Goal: Task Accomplishment & Management: Use online tool/utility

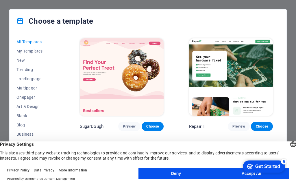
click at [236, 173] on button "Accept All" at bounding box center [250, 174] width 75 height 12
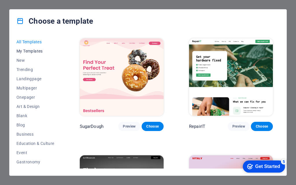
click at [37, 52] on span "My Templates" at bounding box center [35, 51] width 38 height 5
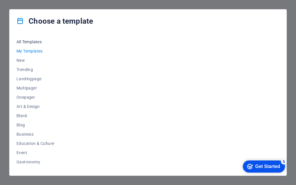
click at [39, 40] on span "All Templates" at bounding box center [35, 42] width 38 height 5
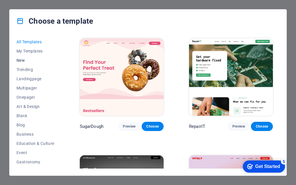
click at [21, 62] on span "New" at bounding box center [35, 60] width 38 height 5
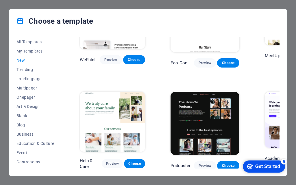
scroll to position [469, 0]
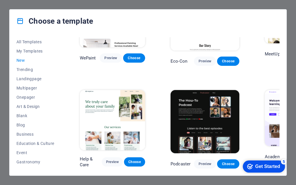
drag, startPoint x: 279, startPoint y: 49, endPoint x: 31, endPoint y: 0, distance: 253.1
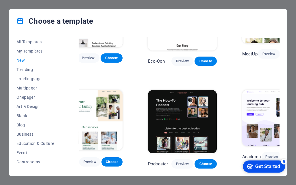
scroll to position [469, 50]
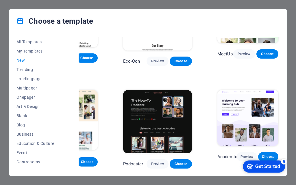
drag, startPoint x: 278, startPoint y: 141, endPoint x: 280, endPoint y: 132, distance: 8.6
click at [280, 132] on div "All Templates My Templates New Trending Landingpage Multipager Onepager Art & D…" at bounding box center [148, 104] width 277 height 143
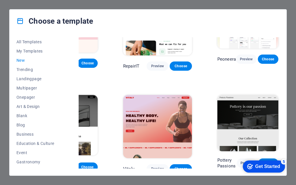
scroll to position [52, 50]
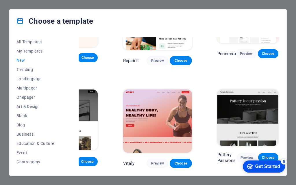
click at [145, 115] on img at bounding box center [157, 121] width 69 height 63
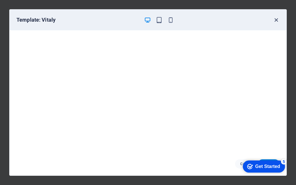
click at [276, 20] on icon "button" at bounding box center [276, 20] width 7 height 7
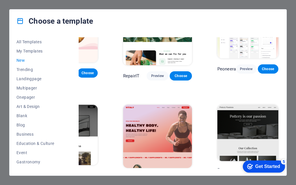
scroll to position [87, 50]
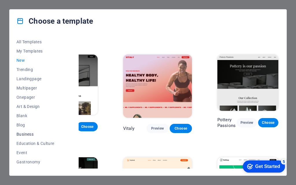
click at [27, 134] on span "Business" at bounding box center [35, 134] width 38 height 5
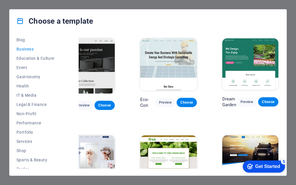
scroll to position [88, 0]
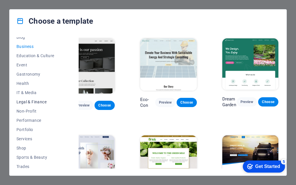
click at [40, 103] on span "Legal & Finance" at bounding box center [35, 102] width 38 height 5
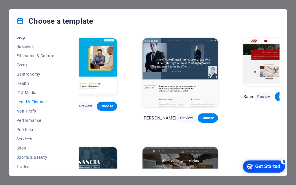
scroll to position [0, 25]
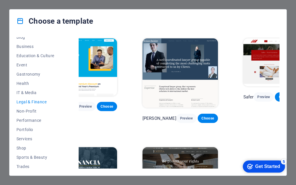
click at [167, 63] on img at bounding box center [179, 72] width 75 height 69
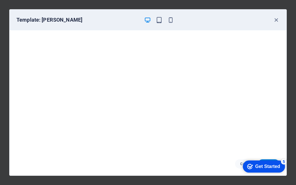
click at [262, 165] on div "Get Started" at bounding box center [267, 166] width 25 height 5
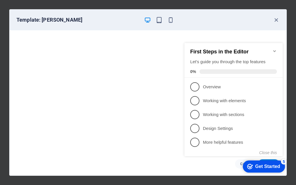
click at [272, 166] on div "Get Started" at bounding box center [267, 166] width 25 height 5
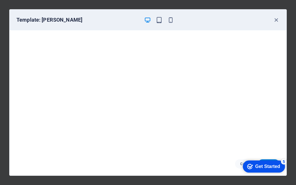
click at [276, 166] on div "Get Started" at bounding box center [267, 166] width 25 height 5
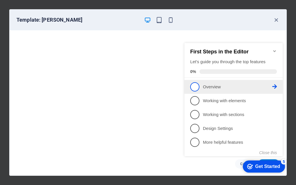
click at [199, 84] on span "1" at bounding box center [194, 86] width 9 height 9
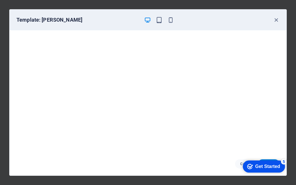
click at [275, 167] on div "Get Started" at bounding box center [267, 166] width 25 height 5
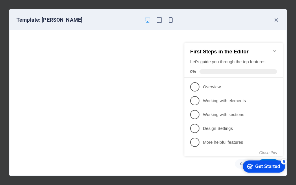
drag, startPoint x: 283, startPoint y: 145, endPoint x: 282, endPoint y: 151, distance: 5.8
click div "checkmark Get Started 5 First Steps in the Editor Let's guide you through the t…"
click at [266, 153] on button "Close this" at bounding box center [268, 152] width 18 height 5
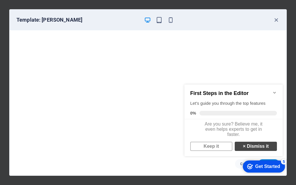
click at [249, 151] on link "× Dismiss it" at bounding box center [256, 146] width 42 height 9
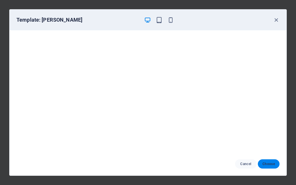
click at [272, 166] on span "Choose" at bounding box center [268, 164] width 12 height 5
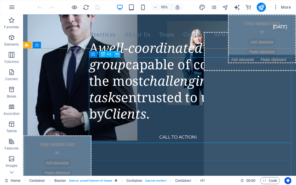
click at [118, 55] on icon at bounding box center [117, 54] width 3 height 6
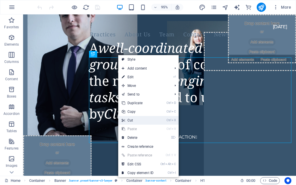
click at [138, 120] on link "Ctrl X Cut" at bounding box center [137, 120] width 39 height 9
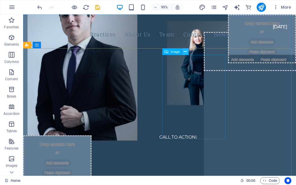
click at [186, 52] on icon at bounding box center [185, 52] width 3 height 6
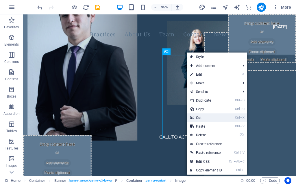
click at [207, 118] on link "Ctrl X Cut" at bounding box center [206, 118] width 39 height 9
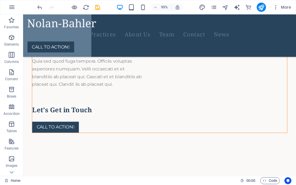
scroll to position [270, 0]
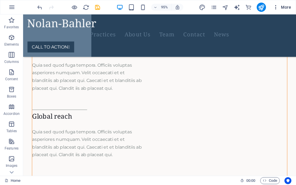
click at [277, 8] on icon "button" at bounding box center [276, 7] width 6 height 6
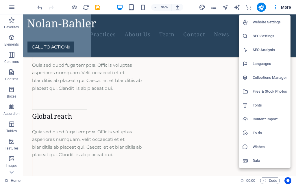
click at [124, 109] on div at bounding box center [148, 92] width 296 height 185
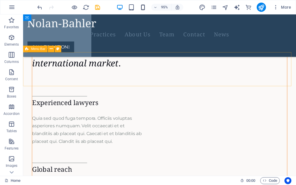
scroll to position [212, 0]
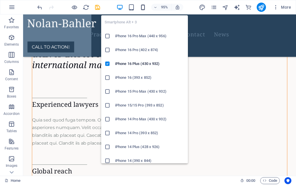
click at [143, 8] on icon "button" at bounding box center [143, 7] width 7 height 7
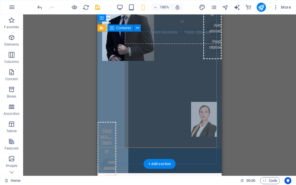
scroll to position [39, 0]
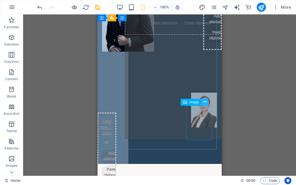
click at [206, 102] on icon at bounding box center [204, 102] width 3 height 6
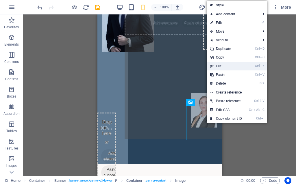
click at [230, 69] on link "Ctrl X Cut" at bounding box center [226, 66] width 39 height 9
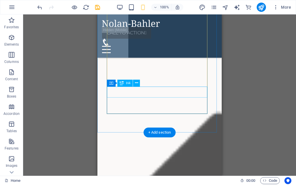
scroll to position [289, 0]
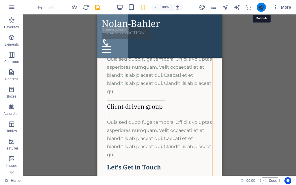
click at [259, 9] on icon "publish" at bounding box center [261, 7] width 7 height 7
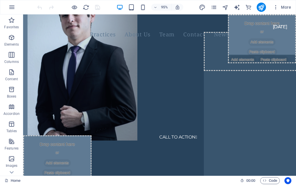
click at [144, 11] on div "95%" at bounding box center [149, 7] width 67 height 9
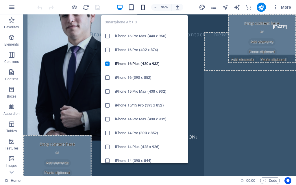
click at [144, 8] on icon "button" at bounding box center [143, 7] width 7 height 7
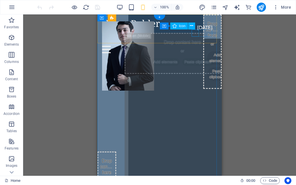
click at [193, 39] on figure at bounding box center [157, 42] width 110 height 7
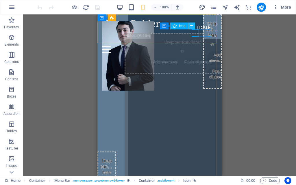
click at [190, 25] on icon at bounding box center [191, 26] width 3 height 6
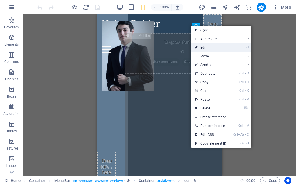
click at [209, 49] on link "⏎ Edit" at bounding box center [210, 47] width 39 height 9
select select "xMidYMid"
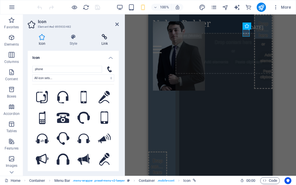
click at [104, 45] on h4 "Link" at bounding box center [104, 40] width 28 height 12
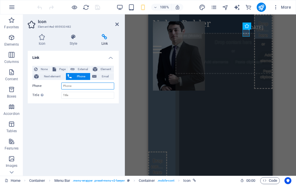
click at [75, 86] on input "Phone" at bounding box center [87, 86] width 53 height 7
type input "7385738573"
click at [83, 123] on div "Link None Page External Element Next element Phone Email Page Home Practices Ab…" at bounding box center [73, 111] width 91 height 120
click at [131, 40] on div "Unequal Columns Container H2 Container Unequal Columns Container Banner Contain…" at bounding box center [210, 94] width 171 height 161
click at [107, 78] on span "Email" at bounding box center [105, 76] width 14 height 7
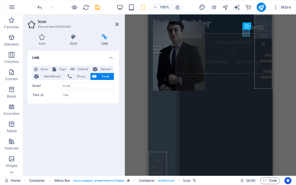
click at [81, 118] on div "Link None Page External Element Next element Phone Email Page Home Practices Ab…" at bounding box center [73, 111] width 91 height 120
click at [116, 25] on icon at bounding box center [116, 24] width 3 height 5
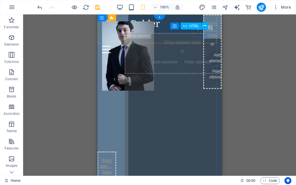
click at [210, 46] on div at bounding box center [159, 49] width 115 height 7
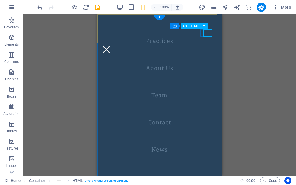
click at [111, 46] on div at bounding box center [106, 49] width 9 height 7
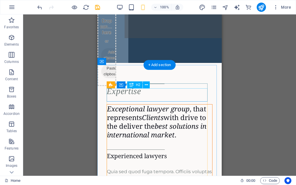
scroll to position [144, 0]
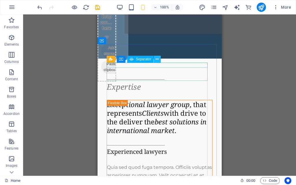
click at [157, 60] on icon at bounding box center [156, 59] width 3 height 6
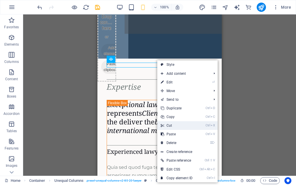
click at [179, 127] on link "Ctrl X Cut" at bounding box center [176, 125] width 39 height 9
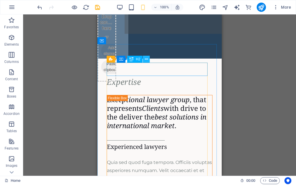
click at [148, 60] on icon at bounding box center [146, 59] width 3 height 6
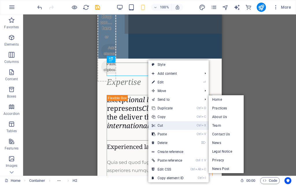
click at [161, 125] on link "Ctrl X Cut" at bounding box center [167, 125] width 39 height 9
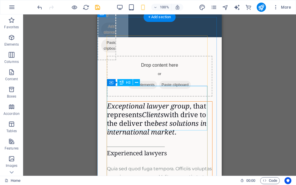
scroll to position [173, 0]
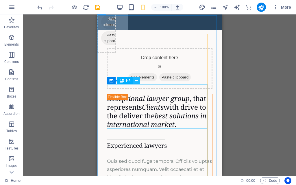
click at [136, 81] on icon at bounding box center [136, 81] width 3 height 6
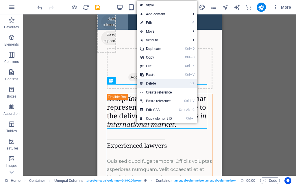
click at [153, 84] on link "⌦ Delete" at bounding box center [156, 83] width 39 height 9
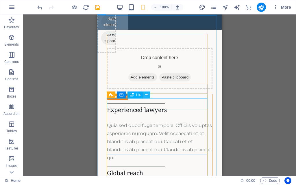
click at [147, 96] on icon at bounding box center [146, 95] width 3 height 6
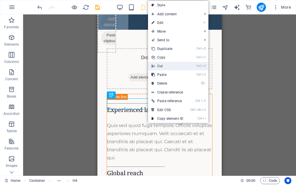
click at [170, 67] on link "Ctrl X Cut" at bounding box center [167, 66] width 39 height 9
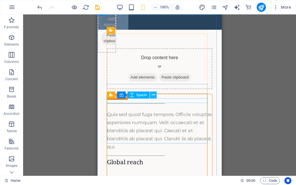
click at [154, 94] on icon at bounding box center [153, 95] width 3 height 6
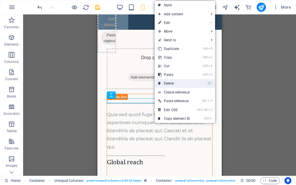
click at [173, 85] on link "⌦ Delete" at bounding box center [174, 83] width 39 height 9
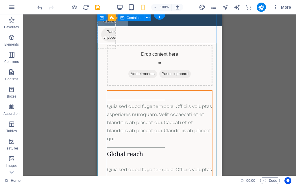
scroll to position [0, 0]
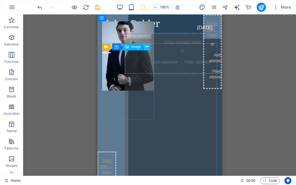
click at [148, 47] on icon at bounding box center [146, 47] width 3 height 6
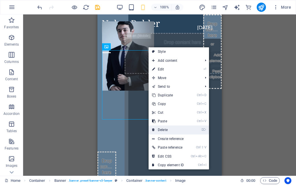
click at [168, 131] on link "⌦ Delete" at bounding box center [167, 130] width 39 height 9
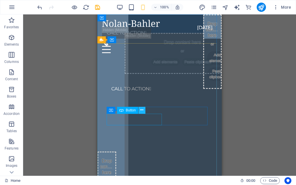
click at [141, 109] on icon at bounding box center [141, 110] width 3 height 6
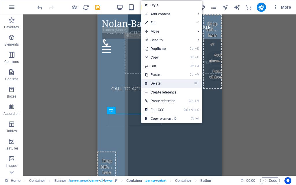
click at [168, 81] on link "⌦ Delete" at bounding box center [160, 83] width 39 height 9
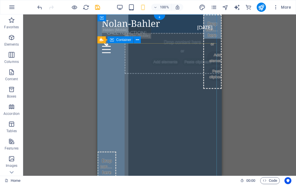
click at [158, 94] on div at bounding box center [159, 80] width 124 height 44
click at [136, 41] on icon at bounding box center [137, 40] width 3 height 6
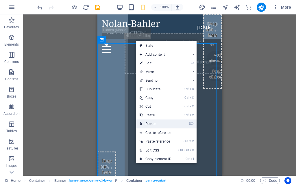
click at [151, 122] on link "⌦ Delete" at bounding box center [155, 124] width 39 height 9
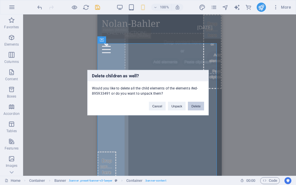
click at [195, 105] on button "Delete" at bounding box center [196, 106] width 16 height 9
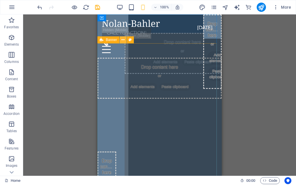
click at [121, 39] on icon at bounding box center [122, 40] width 3 height 6
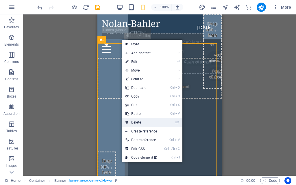
click at [143, 122] on link "⌦ Delete" at bounding box center [141, 122] width 39 height 9
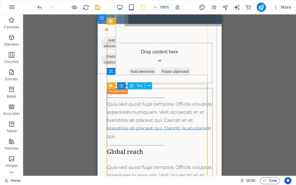
scroll to position [173, 0]
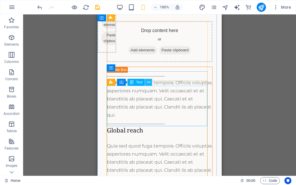
click at [148, 82] on icon at bounding box center [148, 82] width 3 height 6
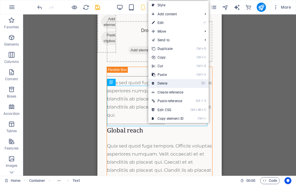
click at [166, 84] on link "⌦ Delete" at bounding box center [167, 83] width 39 height 9
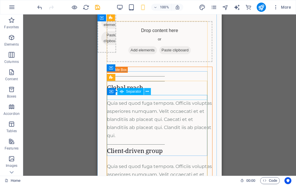
click at [150, 92] on button at bounding box center [147, 91] width 7 height 7
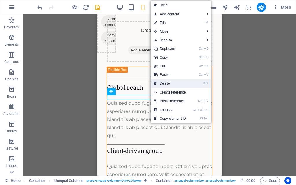
click at [169, 85] on link "⌦ Delete" at bounding box center [169, 83] width 39 height 9
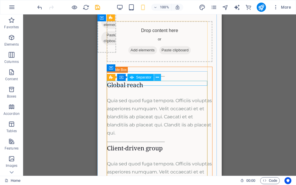
click at [157, 79] on icon at bounding box center [157, 78] width 3 height 6
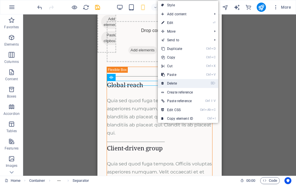
click at [171, 83] on link "⌦ Delete" at bounding box center [177, 83] width 39 height 9
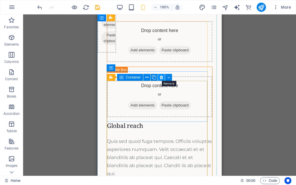
click at [161, 77] on icon at bounding box center [161, 78] width 3 height 6
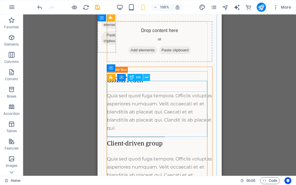
click at [147, 78] on icon at bounding box center [146, 78] width 3 height 6
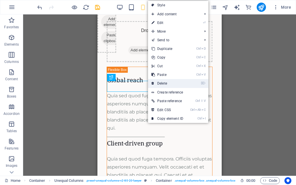
click at [159, 83] on link "⌦ Delete" at bounding box center [167, 83] width 39 height 9
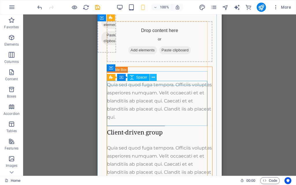
click at [152, 78] on icon at bounding box center [153, 78] width 3 height 6
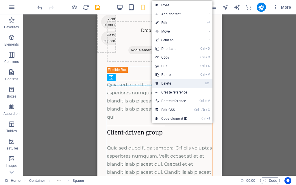
click at [173, 84] on link "⌦ Delete" at bounding box center [171, 83] width 39 height 9
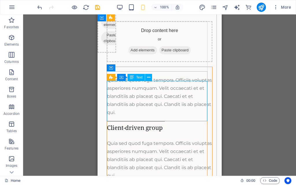
scroll to position [144, 0]
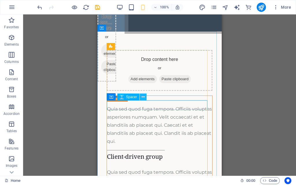
click at [143, 97] on icon at bounding box center [143, 97] width 3 height 6
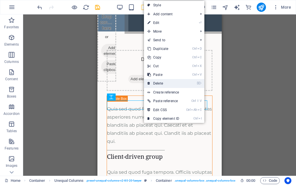
click at [163, 83] on link "⌦ Delete" at bounding box center [163, 83] width 39 height 9
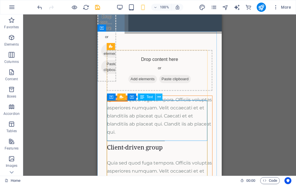
click at [160, 98] on icon at bounding box center [158, 97] width 3 height 6
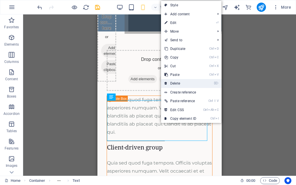
click at [180, 84] on link "⌦ Delete" at bounding box center [180, 83] width 39 height 9
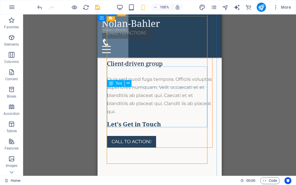
scroll to position [231, 0]
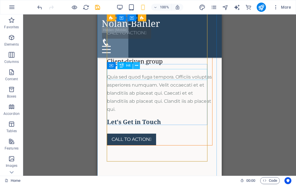
click at [138, 66] on icon at bounding box center [136, 66] width 3 height 6
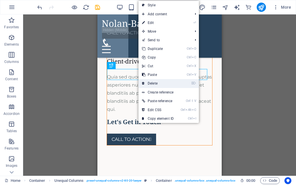
click at [156, 82] on link "⌦ Delete" at bounding box center [157, 83] width 39 height 9
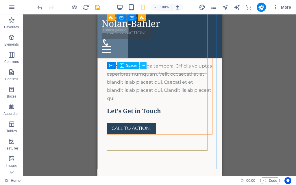
click at [144, 66] on icon at bounding box center [143, 66] width 3 height 6
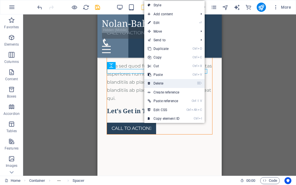
click at [161, 83] on link "⌦ Delete" at bounding box center [163, 83] width 39 height 9
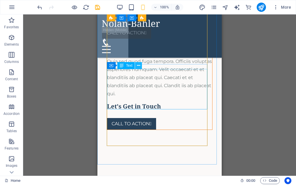
click at [138, 65] on icon at bounding box center [138, 66] width 3 height 6
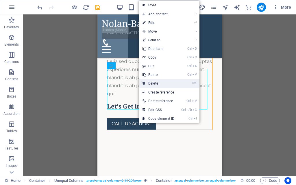
click at [157, 81] on link "⌦ Delete" at bounding box center [158, 83] width 39 height 9
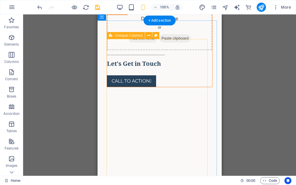
scroll to position [144, 0]
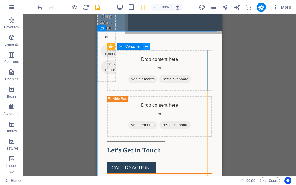
click at [146, 46] on icon at bounding box center [146, 47] width 3 height 6
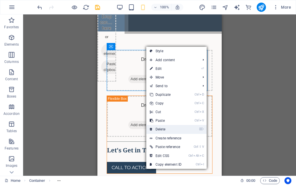
click at [169, 129] on link "⌦ Delete" at bounding box center [165, 129] width 39 height 9
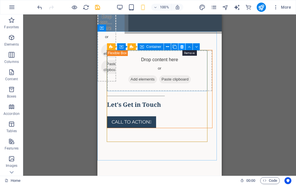
click at [183, 47] on icon at bounding box center [181, 47] width 3 height 6
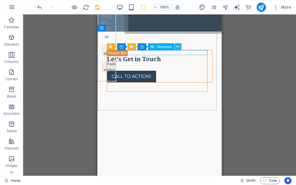
click at [177, 47] on icon at bounding box center [177, 47] width 3 height 6
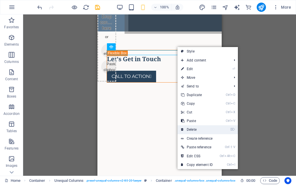
click at [194, 128] on link "⌦ Delete" at bounding box center [196, 129] width 39 height 9
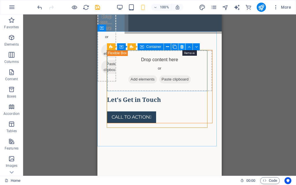
click at [181, 47] on icon at bounding box center [181, 47] width 3 height 6
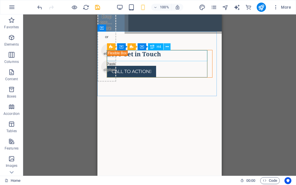
click at [168, 47] on icon at bounding box center [167, 47] width 3 height 6
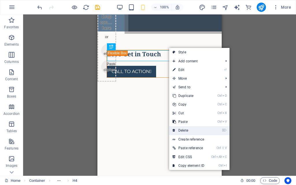
click at [186, 131] on link "⌦ Delete" at bounding box center [188, 130] width 39 height 9
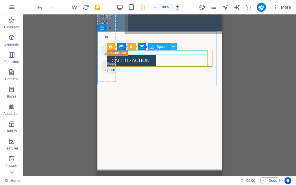
click at [174, 48] on icon at bounding box center [173, 47] width 3 height 6
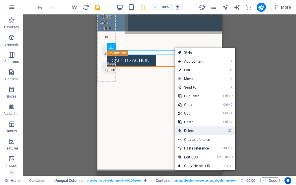
click at [193, 132] on link "⌦ Delete" at bounding box center [194, 131] width 39 height 9
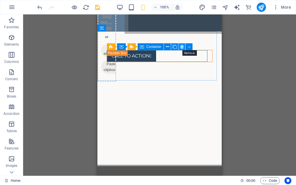
click at [180, 46] on icon at bounding box center [181, 47] width 3 height 6
click at [181, 47] on icon at bounding box center [181, 47] width 3 height 6
click at [183, 46] on icon at bounding box center [181, 47] width 3 height 6
click at [167, 46] on icon at bounding box center [167, 47] width 3 height 6
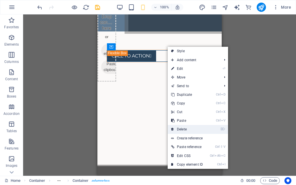
click at [187, 131] on link "⌦ Delete" at bounding box center [187, 129] width 39 height 9
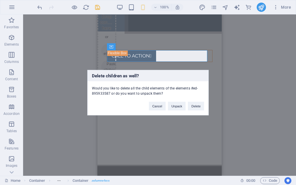
click at [198, 101] on div "Cancel Unpack Delete" at bounding box center [176, 103] width 64 height 15
click at [196, 108] on button "Delete" at bounding box center [196, 106] width 16 height 9
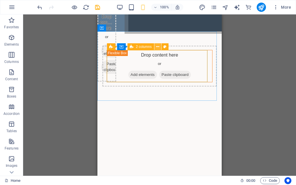
click at [158, 47] on icon at bounding box center [157, 47] width 3 height 6
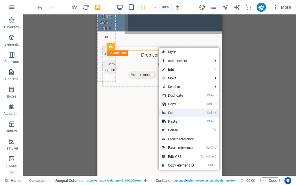
click at [171, 114] on link "Ctrl X Cut" at bounding box center [178, 113] width 39 height 9
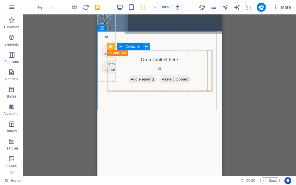
click at [146, 47] on icon at bounding box center [146, 47] width 3 height 6
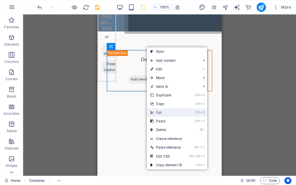
click at [164, 114] on link "Ctrl X Cut" at bounding box center [166, 112] width 39 height 9
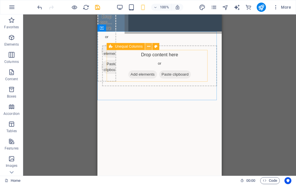
click at [148, 46] on icon at bounding box center [148, 47] width 3 height 6
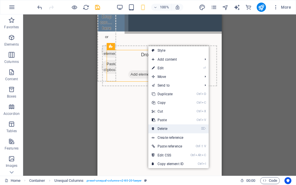
click at [168, 128] on link "⌦ Delete" at bounding box center [167, 128] width 39 height 9
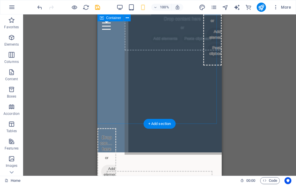
scroll to position [0, 0]
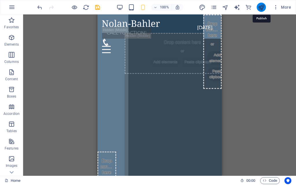
click at [262, 9] on icon "publish" at bounding box center [261, 7] width 7 height 7
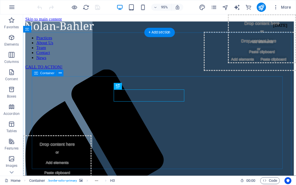
scroll to position [247, 0]
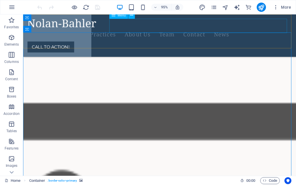
click at [291, 28] on nav "Practices About Us Team Contact News" at bounding box center [167, 35] width 278 height 15
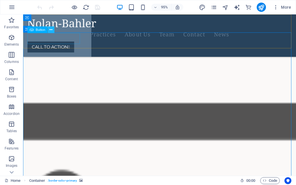
click at [50, 29] on icon at bounding box center [50, 30] width 3 height 6
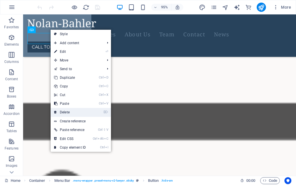
click at [70, 111] on link "⌦ Delete" at bounding box center [70, 112] width 39 height 9
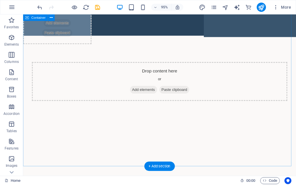
scroll to position [0, 0]
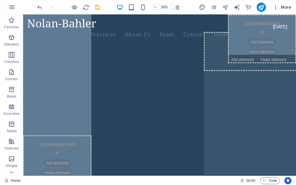
click at [275, 8] on icon "button" at bounding box center [276, 7] width 6 height 6
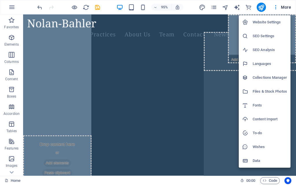
click at [271, 23] on h6 "Website Settings" at bounding box center [269, 22] width 34 height 7
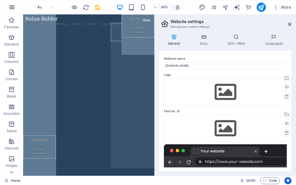
click at [14, 11] on button "button" at bounding box center [12, 7] width 14 height 14
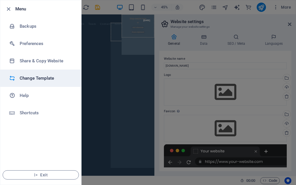
click at [45, 77] on h6 "Change Template" at bounding box center [46, 78] width 53 height 7
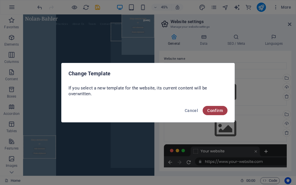
click at [213, 109] on span "Confirm" at bounding box center [215, 110] width 16 height 5
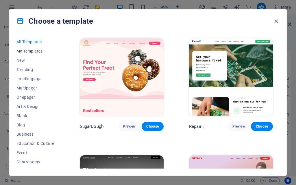
click at [37, 52] on span "My Templates" at bounding box center [35, 51] width 38 height 5
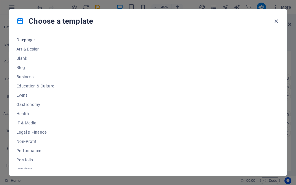
scroll to position [58, 0]
click at [40, 133] on span "Legal & Finance" at bounding box center [35, 132] width 38 height 5
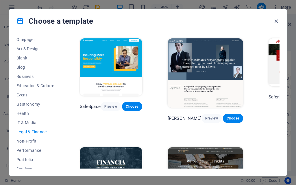
click at [124, 69] on img at bounding box center [111, 66] width 62 height 57
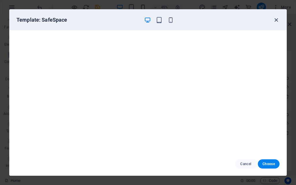
click at [277, 22] on icon "button" at bounding box center [276, 20] width 7 height 7
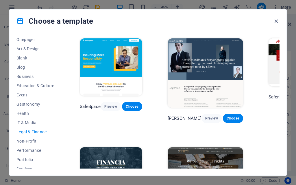
click at [268, 70] on img at bounding box center [294, 62] width 52 height 48
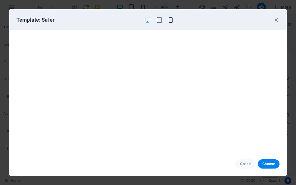
click at [171, 19] on icon "button" at bounding box center [170, 20] width 7 height 7
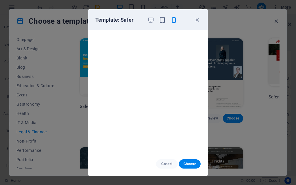
scroll to position [0, 0]
click at [189, 166] on span "Choose" at bounding box center [189, 164] width 12 height 5
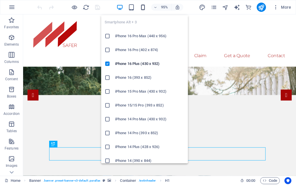
click at [144, 8] on icon "button" at bounding box center [143, 7] width 7 height 7
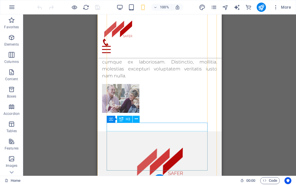
scroll to position [1026, 0]
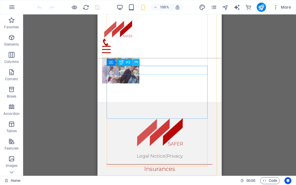
click at [135, 62] on icon at bounding box center [136, 62] width 3 height 6
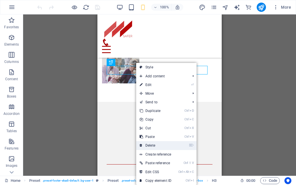
click at [146, 145] on link "⌦ Delete" at bounding box center [155, 145] width 39 height 9
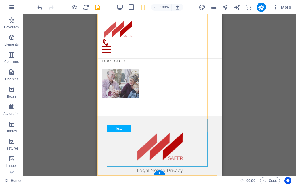
scroll to position [1017, 0]
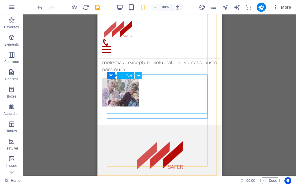
click at [140, 75] on icon at bounding box center [138, 76] width 3 height 6
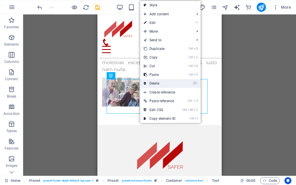
click at [156, 83] on link "⌦ Delete" at bounding box center [159, 83] width 39 height 9
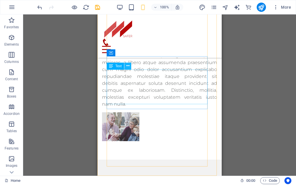
click at [129, 65] on icon at bounding box center [127, 66] width 3 height 6
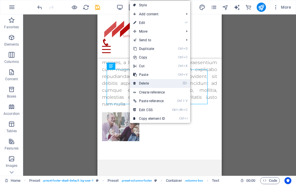
click at [149, 84] on link "⌦ Delete" at bounding box center [149, 83] width 39 height 9
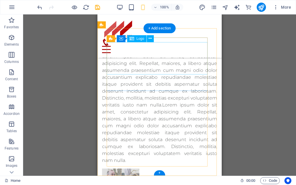
scroll to position [919, 0]
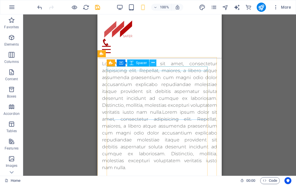
click at [155, 63] on button at bounding box center [152, 63] width 7 height 7
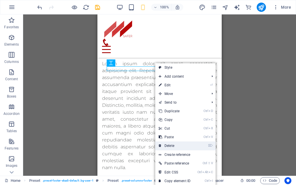
click at [170, 148] on link "⌦ Delete" at bounding box center [174, 146] width 39 height 9
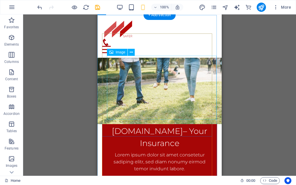
scroll to position [0, 0]
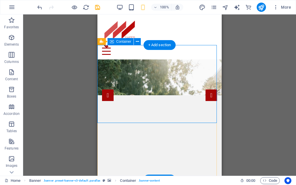
click at [137, 42] on icon at bounding box center [137, 42] width 3 height 6
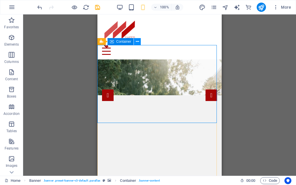
click at [136, 42] on icon at bounding box center [137, 42] width 3 height 6
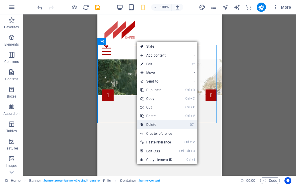
click at [153, 125] on link "⌦ Delete" at bounding box center [156, 124] width 39 height 9
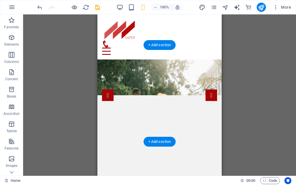
click at [142, 111] on figure at bounding box center [159, 108] width 124 height 129
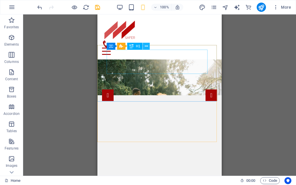
click at [147, 47] on icon at bounding box center [146, 46] width 3 height 6
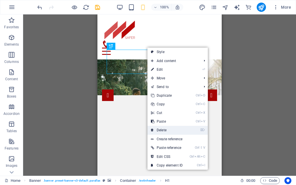
click at [166, 128] on link "⌦ Delete" at bounding box center [166, 130] width 39 height 9
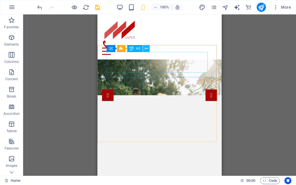
click at [147, 50] on icon at bounding box center [146, 49] width 3 height 6
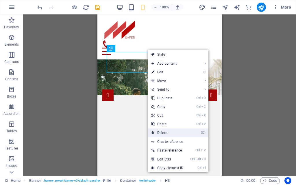
drag, startPoint x: 162, startPoint y: 132, endPoint x: 65, endPoint y: 118, distance: 98.7
click at [162, 132] on link "⌦ Delete" at bounding box center [167, 133] width 39 height 9
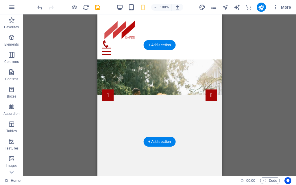
click at [149, 74] on figure at bounding box center [159, 108] width 124 height 129
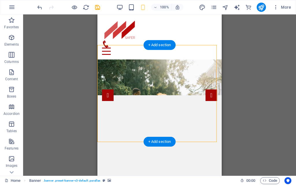
click at [135, 75] on figure at bounding box center [159, 108] width 124 height 129
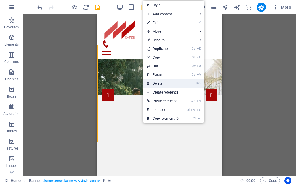
click at [159, 85] on link "⌦ Delete" at bounding box center [162, 83] width 39 height 9
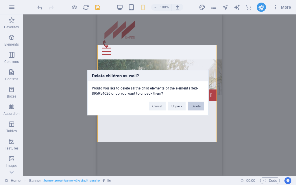
click at [198, 106] on button "Delete" at bounding box center [196, 106] width 16 height 9
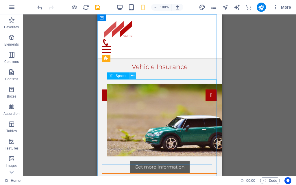
click at [132, 76] on icon at bounding box center [132, 76] width 3 height 6
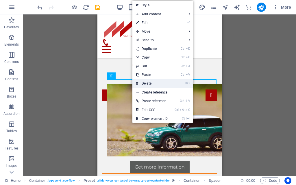
click at [149, 83] on link "⌦ Delete" at bounding box center [151, 83] width 39 height 9
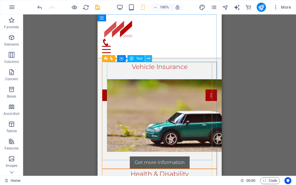
click at [149, 58] on icon at bounding box center [148, 59] width 3 height 6
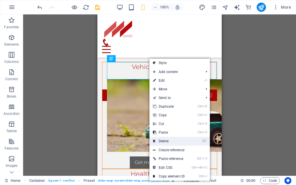
drag, startPoint x: 169, startPoint y: 143, endPoint x: 72, endPoint y: 129, distance: 98.1
click at [169, 143] on link "⌦ Delete" at bounding box center [168, 141] width 39 height 9
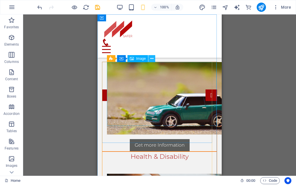
click at [151, 58] on icon at bounding box center [151, 59] width 3 height 6
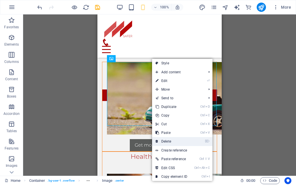
click at [171, 140] on link "⌦ Delete" at bounding box center [171, 141] width 39 height 9
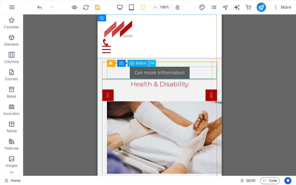
click at [153, 63] on icon at bounding box center [151, 63] width 3 height 6
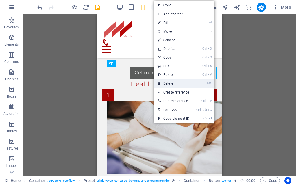
click at [173, 83] on link "⌦ Delete" at bounding box center [173, 83] width 39 height 9
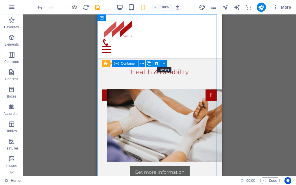
click at [156, 64] on icon at bounding box center [156, 64] width 3 height 6
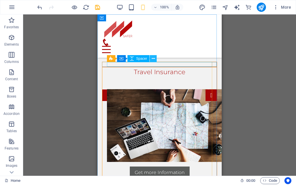
click at [153, 59] on icon at bounding box center [153, 59] width 3 height 6
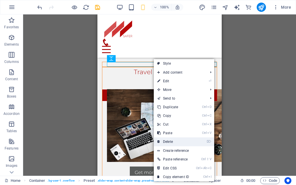
click at [174, 141] on link "⌦ Delete" at bounding box center [173, 141] width 39 height 9
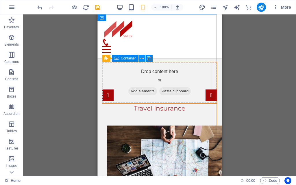
click at [143, 57] on icon at bounding box center [141, 58] width 3 height 6
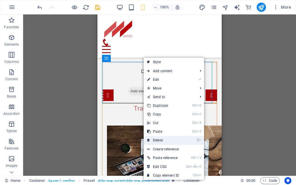
click at [161, 139] on link "⌦ Delete" at bounding box center [163, 140] width 39 height 9
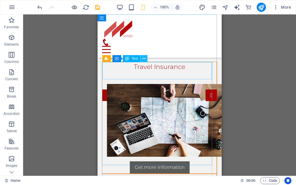
click at [145, 60] on icon at bounding box center [143, 59] width 3 height 6
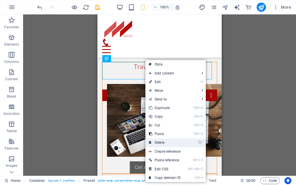
click at [163, 140] on link "⌦ Delete" at bounding box center [164, 142] width 39 height 9
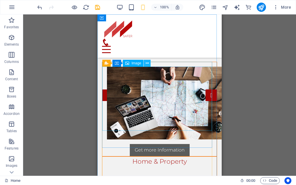
click at [148, 63] on icon at bounding box center [147, 63] width 3 height 6
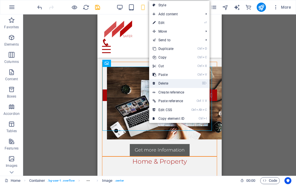
click at [169, 84] on link "⌦ Delete" at bounding box center [168, 83] width 39 height 9
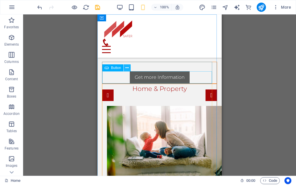
click at [129, 67] on button at bounding box center [127, 67] width 7 height 7
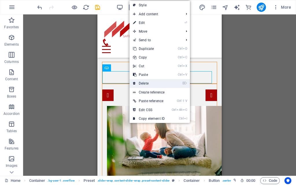
click at [149, 85] on link "⌦ Delete" at bounding box center [148, 83] width 39 height 9
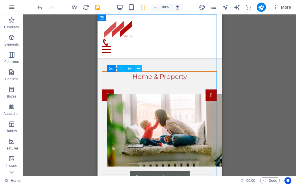
click at [139, 69] on icon at bounding box center [138, 69] width 3 height 6
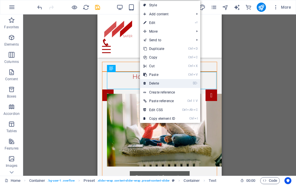
click at [155, 83] on link "⌦ Delete" at bounding box center [159, 83] width 39 height 9
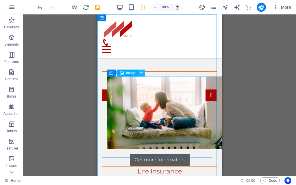
click at [142, 71] on icon at bounding box center [141, 73] width 3 height 6
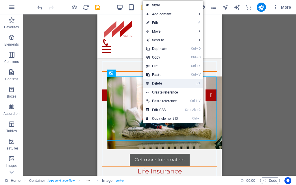
click at [164, 86] on link "⌦ Delete" at bounding box center [162, 83] width 39 height 9
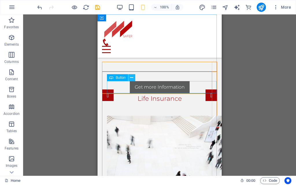
click at [131, 77] on icon at bounding box center [131, 78] width 3 height 6
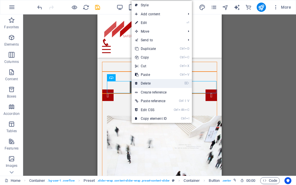
click at [154, 86] on link "⌦ Delete" at bounding box center [150, 83] width 39 height 9
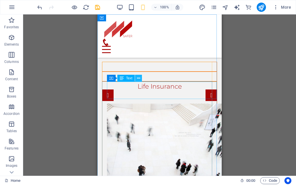
click at [138, 78] on icon at bounding box center [138, 78] width 3 height 6
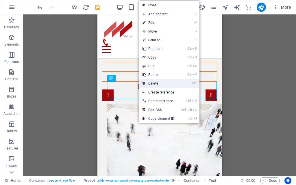
click at [155, 83] on link "⌦ Delete" at bounding box center [158, 83] width 39 height 9
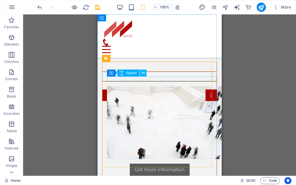
click at [144, 75] on icon at bounding box center [143, 73] width 3 height 6
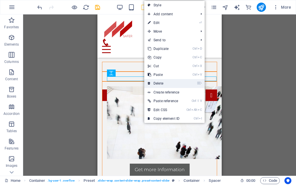
click at [160, 84] on link "⌦ Delete" at bounding box center [163, 83] width 39 height 9
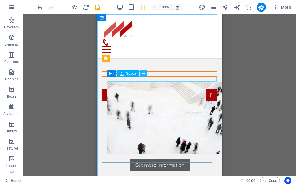
click at [144, 74] on icon at bounding box center [143, 74] width 3 height 6
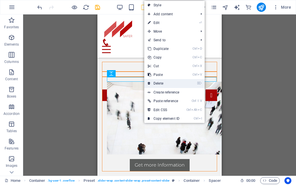
click at [163, 84] on link "⌦ Delete" at bounding box center [163, 83] width 39 height 9
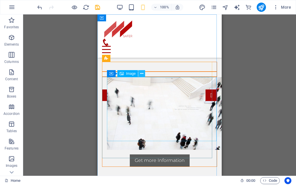
click at [144, 73] on button at bounding box center [141, 73] width 7 height 7
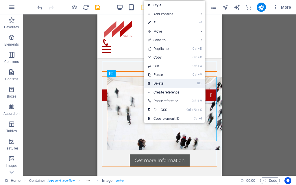
click at [164, 83] on link "⌦ Delete" at bounding box center [163, 83] width 39 height 9
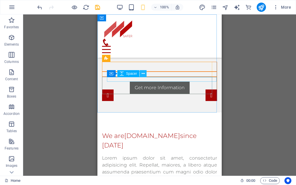
click at [144, 74] on icon at bounding box center [143, 74] width 3 height 6
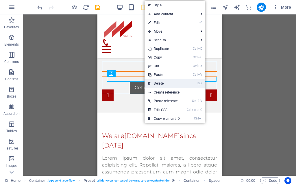
click at [162, 85] on link "⌦ Delete" at bounding box center [163, 83] width 39 height 9
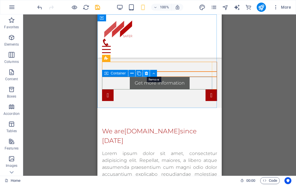
click at [145, 73] on icon at bounding box center [146, 73] width 3 height 6
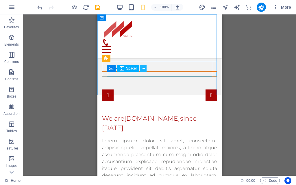
click at [142, 68] on icon at bounding box center [143, 69] width 3 height 6
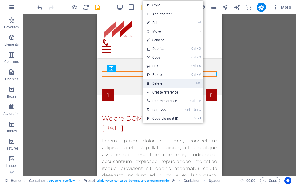
click at [163, 85] on link "⌦ Delete" at bounding box center [162, 83] width 39 height 9
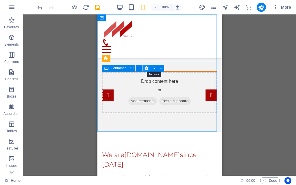
click at [145, 68] on icon at bounding box center [146, 68] width 3 height 6
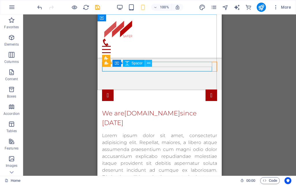
click at [149, 64] on icon at bounding box center [148, 63] width 3 height 6
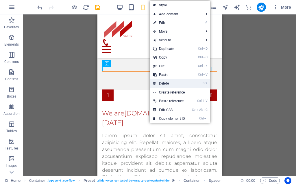
click at [168, 83] on link "⌦ Delete" at bounding box center [169, 83] width 39 height 9
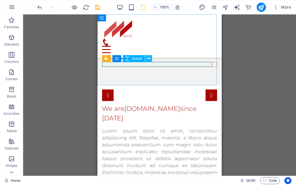
click at [150, 58] on button at bounding box center [148, 58] width 7 height 7
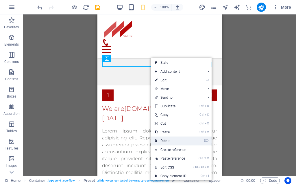
click at [169, 139] on link "⌦ Delete" at bounding box center [170, 141] width 39 height 9
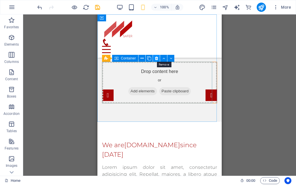
click at [156, 57] on icon at bounding box center [156, 58] width 3 height 6
click at [155, 59] on icon at bounding box center [156, 58] width 3 height 6
click at [157, 59] on icon at bounding box center [156, 58] width 3 height 6
click at [143, 58] on icon at bounding box center [141, 58] width 3 height 6
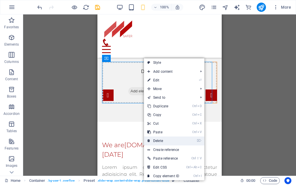
click at [160, 142] on link "⌦ Delete" at bounding box center [163, 141] width 39 height 9
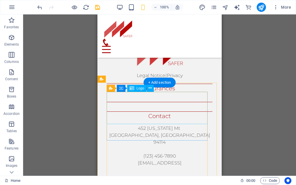
scroll to position [275, 0]
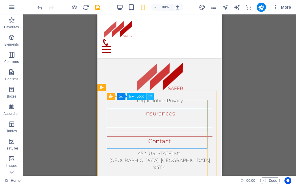
click at [150, 96] on icon at bounding box center [149, 96] width 3 height 6
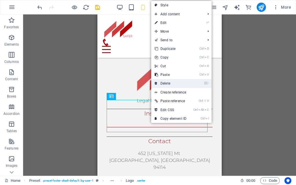
click at [169, 85] on link "⌦ Delete" at bounding box center [170, 83] width 39 height 9
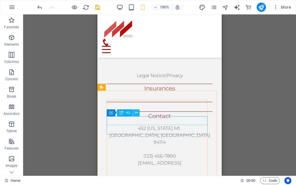
click at [135, 112] on icon at bounding box center [136, 113] width 3 height 6
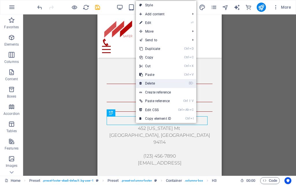
click at [157, 85] on link "⌦ Delete" at bounding box center [155, 83] width 39 height 9
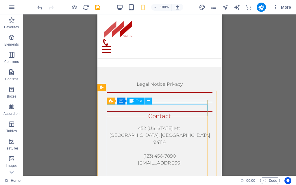
click at [148, 101] on icon at bounding box center [148, 101] width 3 height 6
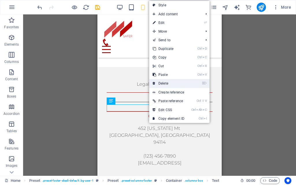
click at [170, 84] on link "⌦ Delete" at bounding box center [168, 83] width 39 height 9
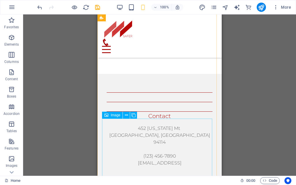
scroll to position [285, 0]
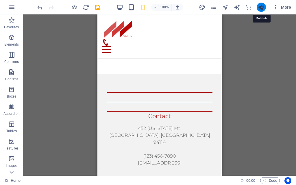
click at [262, 10] on icon "publish" at bounding box center [261, 7] width 7 height 7
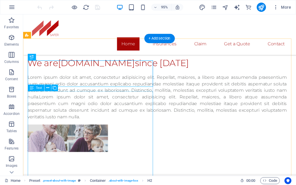
scroll to position [103, 0]
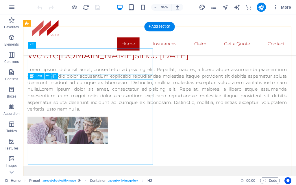
click at [30, 86] on div "Lorem ipsum dolor sit amet, consectetur adipisicing elit. Repellat, maiores, a …" at bounding box center [164, 93] width 273 height 49
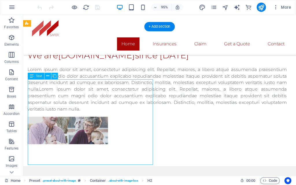
click at [30, 86] on div "Lorem ipsum dolor sit amet, consectetur adipisicing elit. Repellat, maiores, a …" at bounding box center [164, 93] width 273 height 49
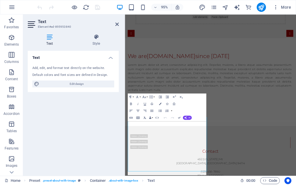
scroll to position [0, 0]
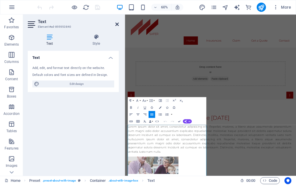
click at [116, 22] on icon at bounding box center [116, 24] width 3 height 5
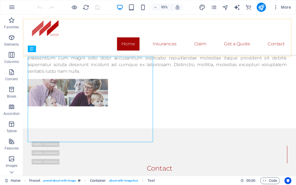
scroll to position [132, 0]
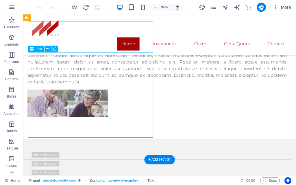
click at [54, 70] on div "Lorem ipsum dolor sit amet, consectetur adipisicing elit. Repellat, maiores, a …" at bounding box center [164, 64] width 273 height 49
click at [31, 59] on div "Lorem ipsum dolor sit amet, consectetur adipisicing elit. Repellat, maiores, a …" at bounding box center [164, 64] width 273 height 49
drag, startPoint x: 38, startPoint y: 64, endPoint x: 60, endPoint y: 77, distance: 26.2
click at [60, 77] on div "Lorem ipsum dolor sit amet, consectetur adipisicing elit. Repellat, maiores, a …" at bounding box center [164, 64] width 273 height 49
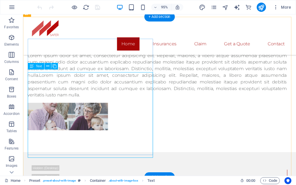
scroll to position [119, 0]
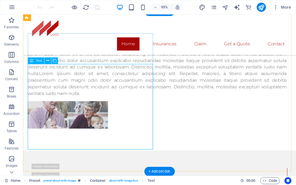
click at [50, 94] on div "Lorem ipsum dolor sit amet, consectetur adipisicing elit. Repellat, maiores, a …" at bounding box center [164, 77] width 273 height 49
click at [42, 83] on div "Lorem ipsum dolor sit amet, consectetur adipisicing elit. Repellat, maiores, a …" at bounding box center [164, 77] width 273 height 49
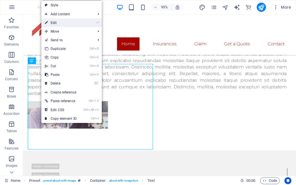
click at [61, 22] on link "⏎ Edit" at bounding box center [60, 22] width 39 height 9
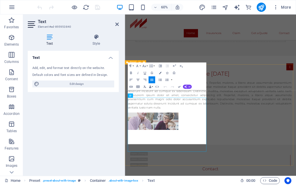
scroll to position [45, 0]
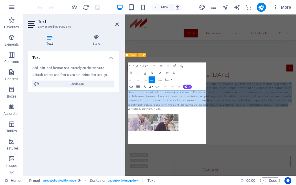
drag, startPoint x: 132, startPoint y: 145, endPoint x: 198, endPoint y: 234, distance: 111.2
click at [198, 185] on div "We are gunratna.org.in since 1998 Lorem ipsum dolor sit amet, consectetur adipi…" at bounding box center [267, 158] width 285 height 147
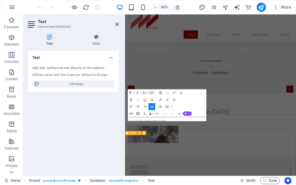
scroll to position [13, 0]
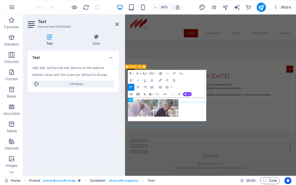
scroll to position [33, 0]
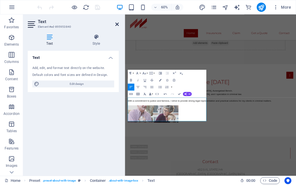
click at [118, 22] on icon at bounding box center [116, 24] width 3 height 5
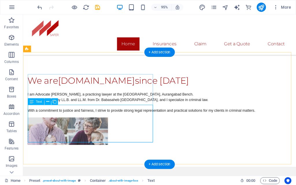
scroll to position [91, 0]
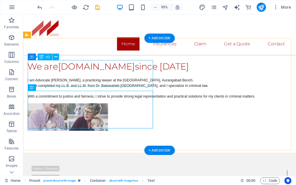
click at [61, 77] on div "We are gunratna.org.in since 1998" at bounding box center [164, 70] width 273 height 14
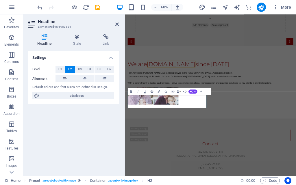
scroll to position [17, 0]
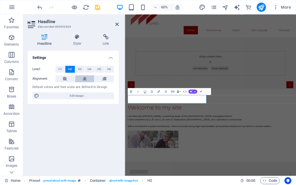
click at [82, 79] on button at bounding box center [84, 78] width 19 height 7
click at [118, 23] on icon at bounding box center [116, 24] width 3 height 5
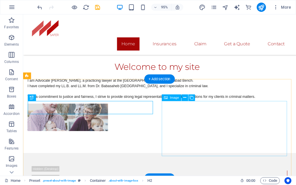
scroll to position [92, 0]
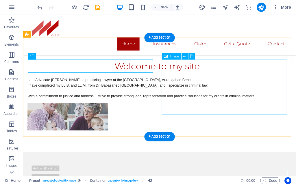
click at [112, 108] on figure at bounding box center [70, 122] width 85 height 29
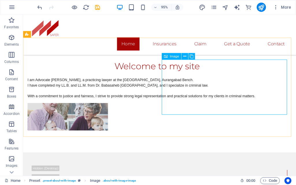
click at [171, 56] on span "Image" at bounding box center [174, 56] width 9 height 3
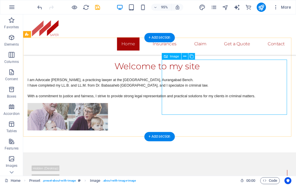
click at [112, 108] on figure at bounding box center [70, 122] width 85 height 29
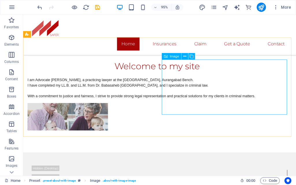
click at [171, 57] on span "Image" at bounding box center [174, 56] width 9 height 3
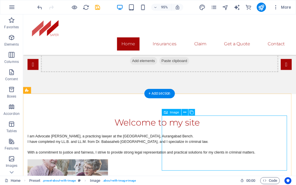
scroll to position [119, 0]
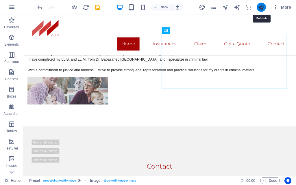
click at [262, 10] on icon "publish" at bounding box center [261, 7] width 7 height 7
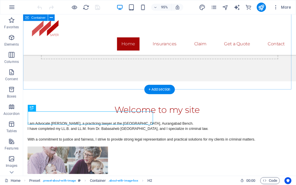
scroll to position [69, 0]
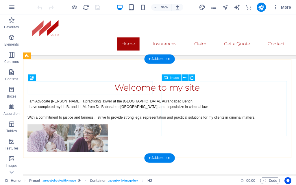
click at [112, 130] on figure at bounding box center [70, 144] width 85 height 29
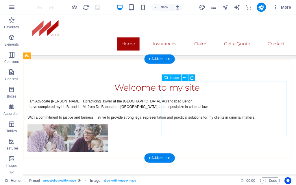
click at [112, 130] on figure at bounding box center [70, 144] width 85 height 29
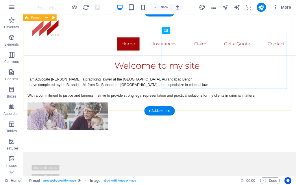
scroll to position [61, 0]
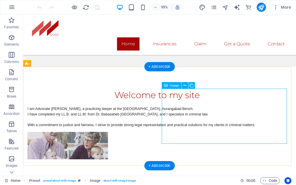
click at [112, 138] on figure at bounding box center [70, 152] width 85 height 29
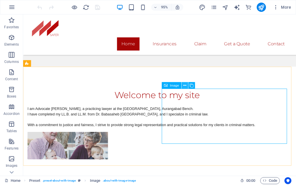
click at [184, 86] on icon at bounding box center [184, 86] width 3 height 6
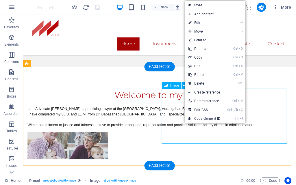
click at [112, 138] on figure at bounding box center [70, 152] width 85 height 29
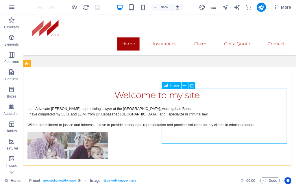
click at [168, 87] on div "Image" at bounding box center [171, 85] width 20 height 7
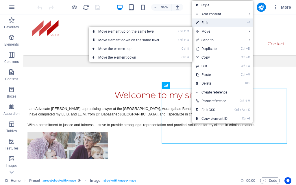
click at [215, 23] on link "⏎ Edit" at bounding box center [211, 22] width 39 height 9
select select "%"
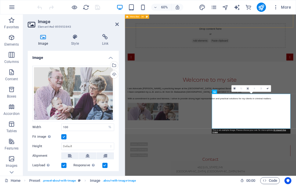
scroll to position [19, 0]
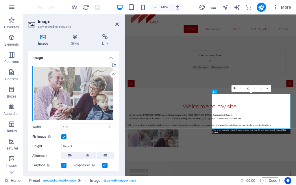
click at [76, 97] on div "Drag files here, click to choose files or select files from Files or our free s…" at bounding box center [73, 93] width 82 height 55
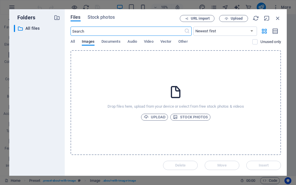
scroll to position [0, 0]
click at [155, 118] on span "Upload" at bounding box center [155, 117] width 22 height 7
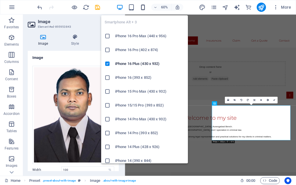
click at [143, 6] on icon "button" at bounding box center [143, 7] width 7 height 7
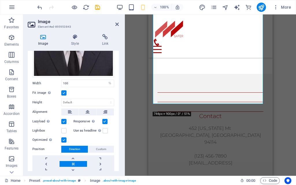
scroll to position [105, 0]
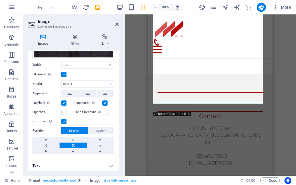
click at [56, 163] on h4 "Text" at bounding box center [73, 166] width 91 height 14
click at [39, 164] on h4 "Text" at bounding box center [73, 164] width 91 height 10
click at [39, 164] on h4 "Text" at bounding box center [73, 166] width 91 height 14
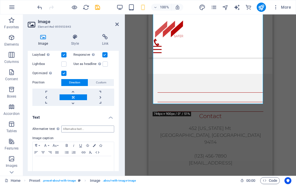
scroll to position [159, 0]
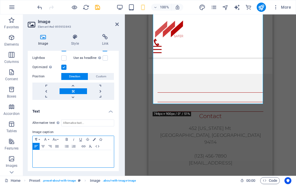
click at [58, 158] on div at bounding box center [73, 158] width 81 height 17
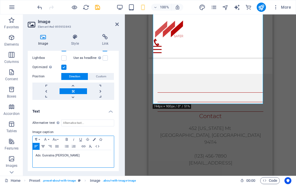
click at [44, 145] on icon "button" at bounding box center [43, 146] width 7 height 5
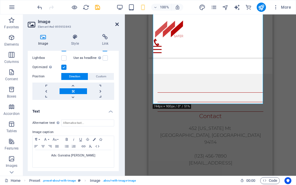
click at [117, 24] on icon at bounding box center [116, 24] width 3 height 5
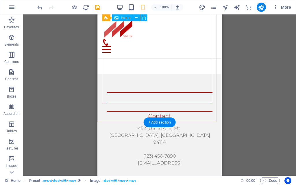
scroll to position [279, 0]
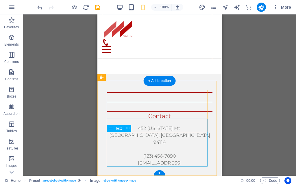
click at [175, 131] on span "452 Kentucky Mt" at bounding box center [159, 128] width 42 height 5
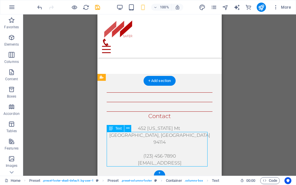
click at [176, 136] on div "452 Kentucky Mt Los Angeles, CA 94114 (123) 456-7890 4719a8f6c8062117bad21fe677…" at bounding box center [160, 146] width 106 height 42
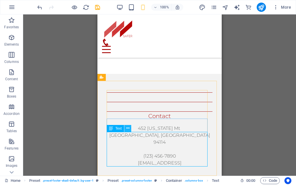
click at [129, 129] on icon at bounding box center [127, 128] width 3 height 6
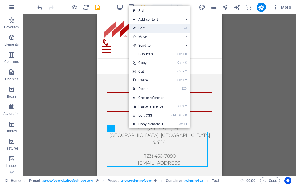
click at [147, 30] on link "⏎ Edit" at bounding box center [148, 28] width 39 height 9
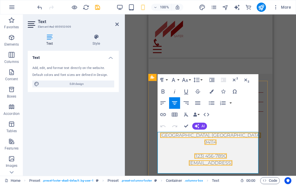
click at [225, 131] on span "452 Kentucky Mt" at bounding box center [210, 128] width 42 height 5
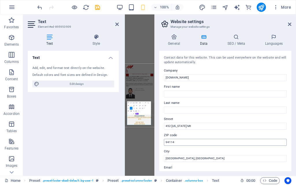
scroll to position [178, 0]
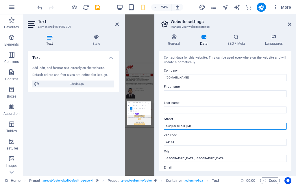
click at [204, 129] on input "452 Kentucky Mt" at bounding box center [225, 126] width 123 height 7
type input "4"
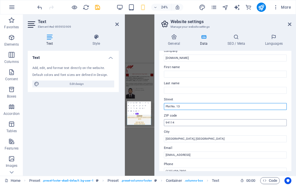
scroll to position [29, 0]
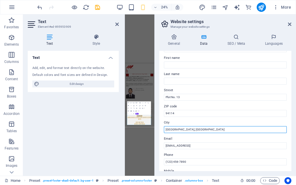
click at [193, 131] on input "[GEOGRAPHIC_DATA], [GEOGRAPHIC_DATA]" at bounding box center [225, 129] width 123 height 7
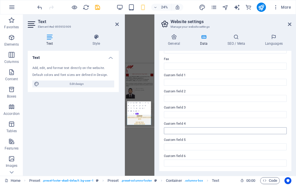
scroll to position [0, 0]
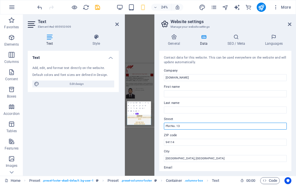
click at [183, 124] on input "Plot No. 13" at bounding box center [225, 126] width 123 height 7
type input "[STREET_ADDRESS]"
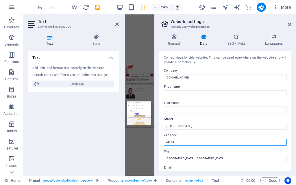
click at [176, 142] on input "94114" at bounding box center [225, 142] width 123 height 7
type input "9"
type input "431001"
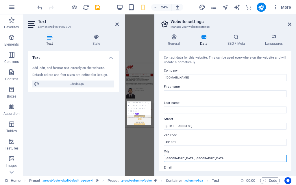
click at [191, 157] on input "[GEOGRAPHIC_DATA], [GEOGRAPHIC_DATA]" at bounding box center [225, 158] width 123 height 7
type input "L"
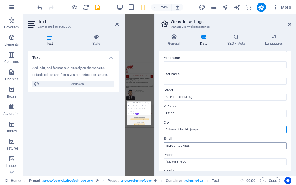
type input "Chhatrapti Sambhajinagar"
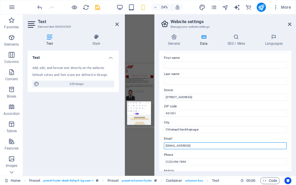
click at [232, 146] on input "4719a8f6c8062117bad21fe67768f6@cpanel.local" at bounding box center [225, 145] width 123 height 7
type input "4"
type input "k"
type input "[EMAIL_ADDRESS][DOMAIN_NAME]"
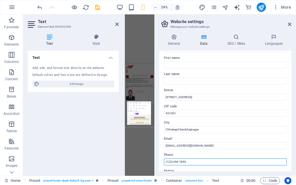
click at [192, 161] on input "(123) 456-7890" at bounding box center [225, 162] width 123 height 7
type input "("
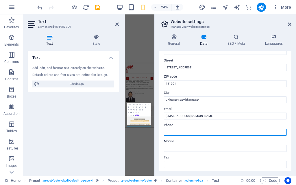
scroll to position [87, 0]
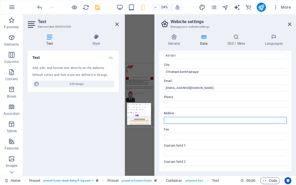
click at [179, 122] on input "Mobile" at bounding box center [225, 120] width 123 height 7
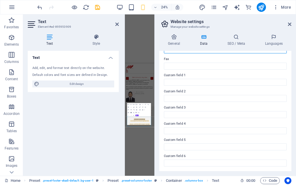
scroll to position [0, 0]
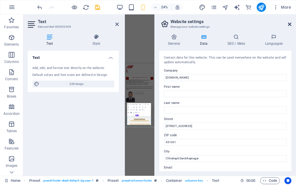
type input "7385738573"
click at [291, 25] on icon at bounding box center [289, 24] width 3 height 5
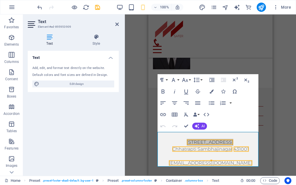
click at [281, 83] on div "Drag here to replace the existing content. Press “Ctrl” if you want to create a…" at bounding box center [210, 94] width 171 height 161
click at [282, 79] on div "Drag here to replace the existing content. Press “Ctrl” if you want to create a…" at bounding box center [210, 94] width 171 height 161
click at [117, 25] on icon at bounding box center [116, 24] width 3 height 5
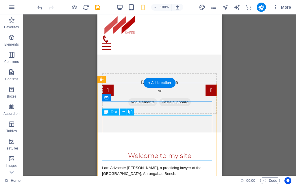
scroll to position [0, 0]
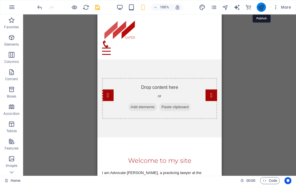
click at [263, 5] on icon "publish" at bounding box center [261, 7] width 7 height 7
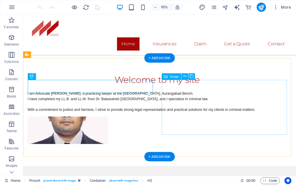
scroll to position [74, 0]
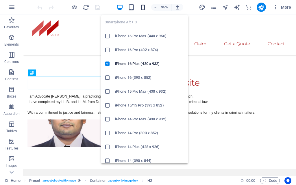
click at [144, 6] on icon "button" at bounding box center [143, 7] width 7 height 7
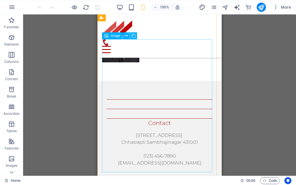
scroll to position [219, 0]
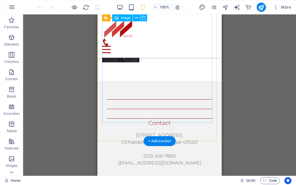
click at [139, 62] on figure "Adv. Gunratna [PERSON_NAME]" at bounding box center [120, 39] width 37 height 45
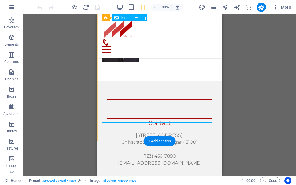
scroll to position [161, 0]
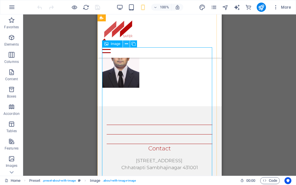
click at [127, 44] on icon at bounding box center [126, 44] width 3 height 6
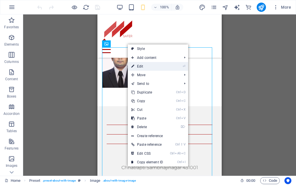
click at [148, 68] on link "⏎ Edit" at bounding box center [147, 66] width 39 height 9
select select "%"
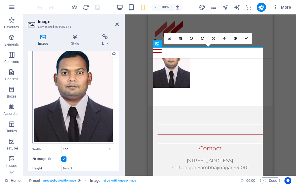
scroll to position [29, 0]
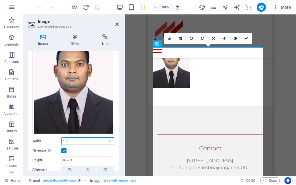
click at [95, 142] on input "100" at bounding box center [88, 141] width 52 height 7
click at [63, 149] on label at bounding box center [63, 150] width 5 height 5
click at [0, 0] on input "Fit image Automatically fit image to a fixed width and height" at bounding box center [0, 0] width 0 height 0
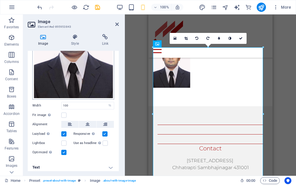
scroll to position [66, 0]
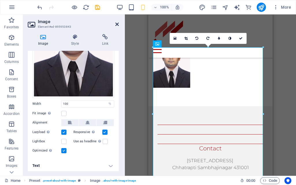
click at [117, 24] on icon at bounding box center [116, 24] width 3 height 5
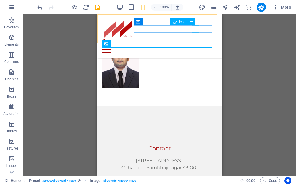
click at [196, 39] on figure at bounding box center [157, 42] width 110 height 7
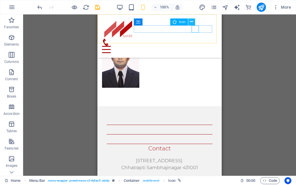
click at [192, 21] on icon at bounding box center [191, 22] width 3 height 6
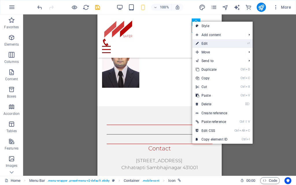
click at [207, 44] on link "⏎ Edit" at bounding box center [211, 43] width 39 height 9
select select "xMidYMid"
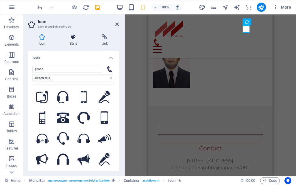
click at [73, 42] on h4 "Style" at bounding box center [75, 40] width 32 height 12
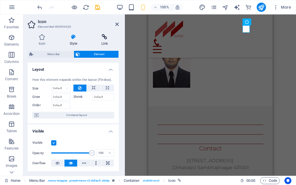
click at [104, 41] on h4 "Link" at bounding box center [104, 40] width 28 height 12
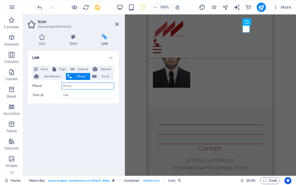
click at [83, 83] on input "Phone" at bounding box center [87, 86] width 53 height 7
type input "7385738573"
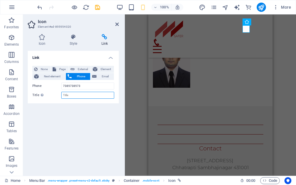
click at [80, 98] on input "Title Additional link description, should not be the same as the link text. The…" at bounding box center [87, 95] width 53 height 7
click at [116, 25] on icon at bounding box center [116, 24] width 3 height 5
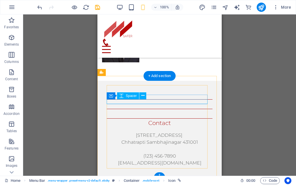
scroll to position [286, 0]
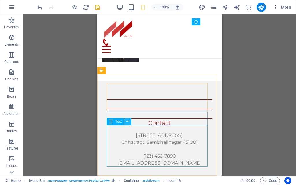
click at [127, 121] on icon at bounding box center [127, 121] width 3 height 6
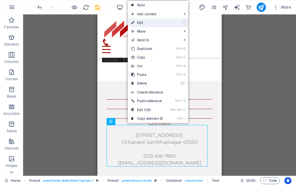
click at [153, 23] on link "⏎ Edit" at bounding box center [147, 22] width 39 height 9
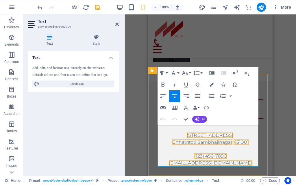
click at [223, 157] on span "(123) 456-7890" at bounding box center [210, 155] width 33 height 5
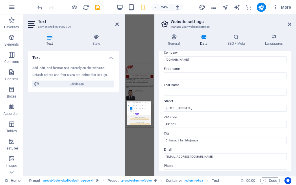
scroll to position [58, 0]
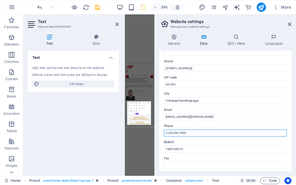
click at [191, 134] on input "(123) 456-7890" at bounding box center [225, 133] width 123 height 7
type input "("
type input "7385738573"
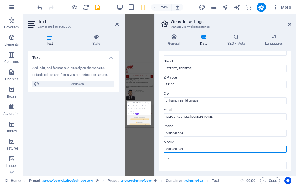
click at [187, 148] on input "7385738573" at bounding box center [225, 149] width 123 height 7
type input "7"
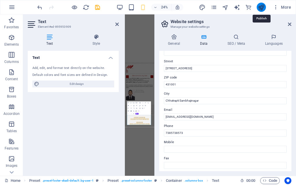
click at [259, 9] on icon "publish" at bounding box center [261, 7] width 7 height 7
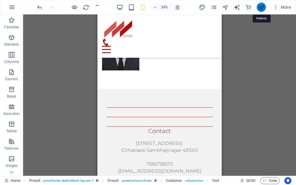
scroll to position [286, 0]
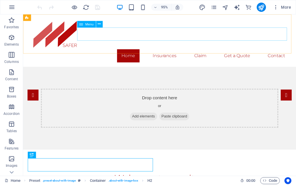
click at [87, 26] on span "Menu" at bounding box center [89, 24] width 8 height 3
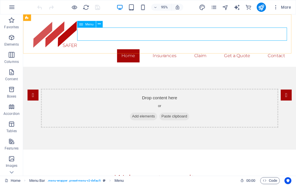
click at [82, 24] on icon at bounding box center [81, 24] width 4 height 7
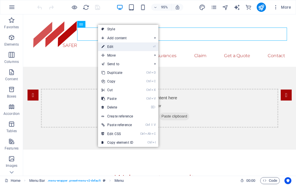
click at [114, 48] on link "⏎ Edit" at bounding box center [117, 46] width 39 height 9
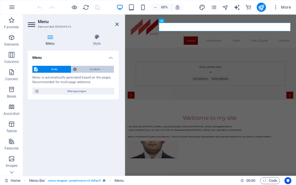
click at [92, 68] on span "Custom" at bounding box center [95, 69] width 34 height 7
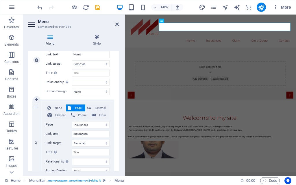
scroll to position [87, 0]
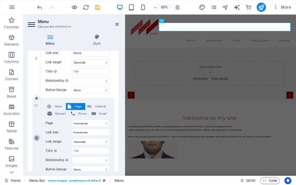
click at [37, 137] on icon at bounding box center [36, 138] width 3 height 4
select select
select select "11"
type input "Claim"
select select
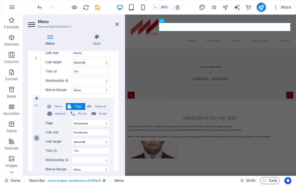
select select "12"
type input "Get a Quote"
select select
select select "13"
type input "Contact"
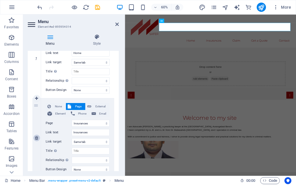
select select
click at [37, 137] on icon at bounding box center [36, 138] width 3 height 4
select select
select select "12"
type input "Get a Quote"
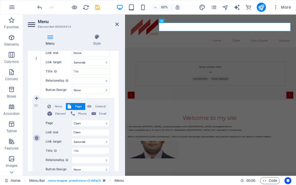
select select
select select "13"
type input "Contact"
select select
click at [37, 137] on icon at bounding box center [36, 138] width 3 height 4
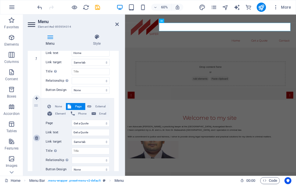
select select
select select "13"
type input "Contact"
select select
click at [37, 137] on icon at bounding box center [36, 138] width 3 height 4
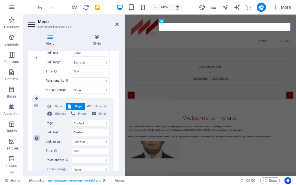
select select
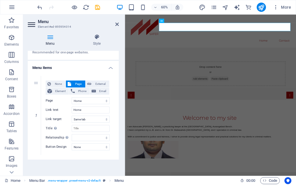
scroll to position [30, 0]
click at [117, 25] on icon at bounding box center [116, 24] width 3 height 5
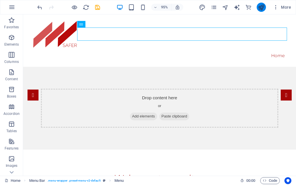
click at [260, 11] on button "publish" at bounding box center [261, 7] width 9 height 9
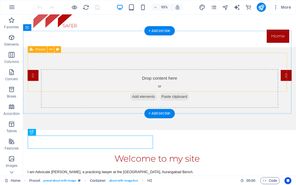
scroll to position [29, 0]
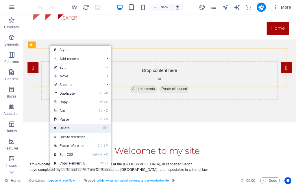
click at [69, 128] on link "⌦ Delete" at bounding box center [69, 128] width 39 height 9
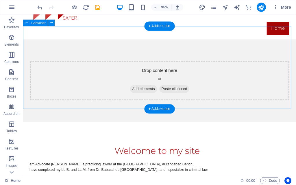
scroll to position [0, 0]
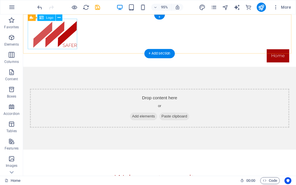
click at [48, 37] on div at bounding box center [166, 35] width 273 height 32
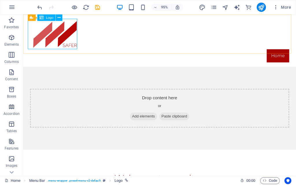
click at [47, 18] on span "Logo" at bounding box center [49, 17] width 7 height 3
click at [58, 18] on icon at bounding box center [58, 18] width 3 height 6
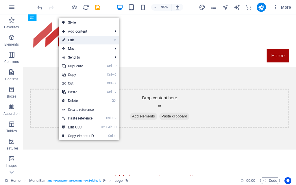
click at [72, 40] on link "⏎ Edit" at bounding box center [78, 40] width 39 height 9
select select "px"
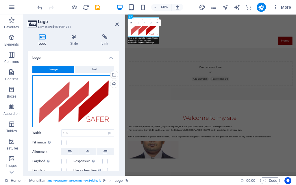
click at [74, 97] on div "Drag files here, click to choose files or select files from Files or our free s…" at bounding box center [73, 101] width 82 height 52
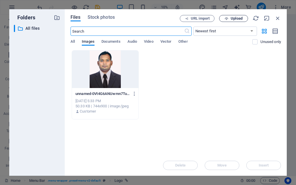
click at [236, 18] on span "Upload" at bounding box center [237, 18] width 12 height 3
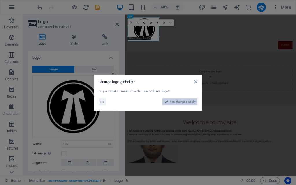
click at [180, 103] on span "Yes, change globally" at bounding box center [183, 101] width 26 height 7
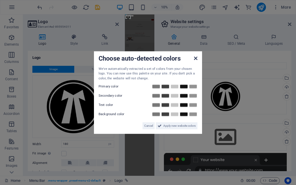
click at [196, 57] on icon at bounding box center [195, 58] width 3 height 5
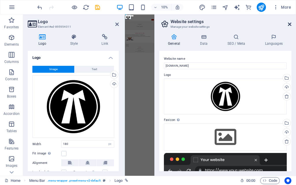
click at [290, 25] on icon at bounding box center [289, 24] width 3 height 5
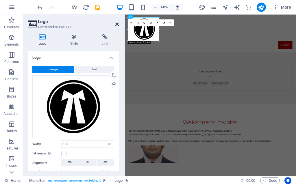
click at [116, 24] on icon at bounding box center [116, 24] width 3 height 5
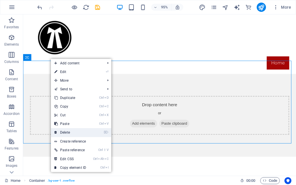
click at [68, 131] on link "⌦ Delete" at bounding box center [70, 132] width 39 height 9
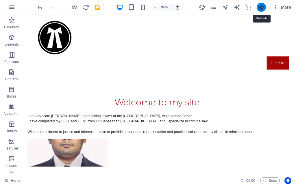
click at [261, 8] on icon "publish" at bounding box center [261, 7] width 7 height 7
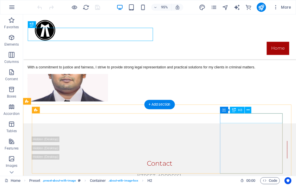
scroll to position [42, 0]
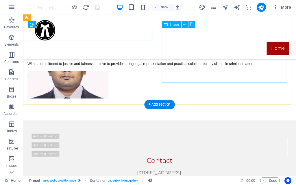
click at [112, 74] on figure "Adv. Gunratna [PERSON_NAME]" at bounding box center [70, 88] width 85 height 29
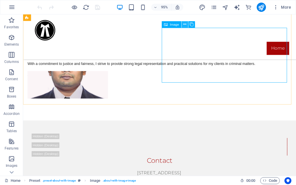
click at [185, 24] on icon at bounding box center [184, 25] width 3 height 6
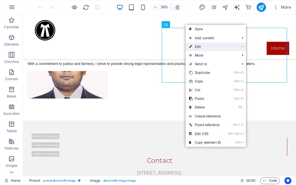
click at [202, 45] on link "⏎ Edit" at bounding box center [204, 46] width 39 height 9
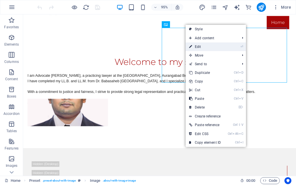
select select "%"
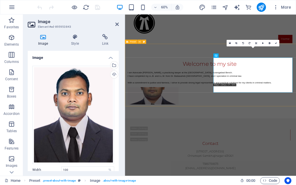
scroll to position [0, 0]
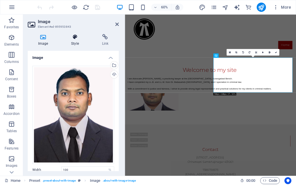
click at [74, 43] on h4 "Style" at bounding box center [76, 40] width 31 height 12
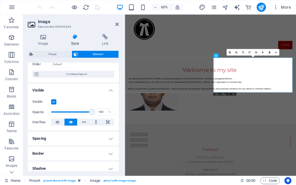
scroll to position [20, 0]
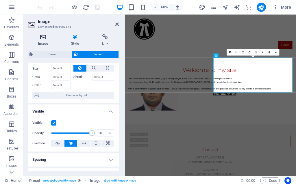
click at [41, 37] on icon at bounding box center [43, 37] width 31 height 6
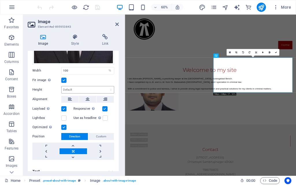
scroll to position [105, 0]
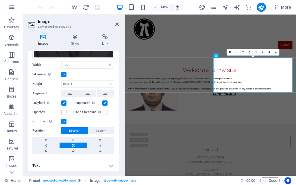
click at [91, 164] on h4 "Text" at bounding box center [73, 166] width 91 height 14
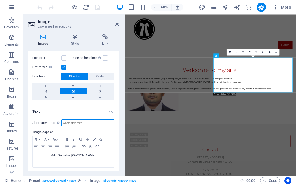
click at [89, 120] on input "Alternative text The alternative text is used by devices that cannot display im…" at bounding box center [87, 123] width 53 height 7
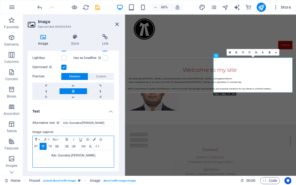
click at [49, 157] on div "Adv. Gunratna [PERSON_NAME]" at bounding box center [73, 158] width 81 height 17
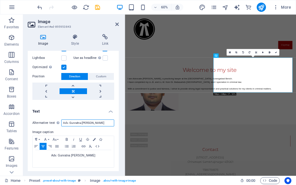
click at [81, 122] on input "Adv. Gunratna [PERSON_NAME]" at bounding box center [87, 123] width 53 height 7
type input "Adv. Gunratna [PERSON_NAME]"
click at [118, 25] on icon at bounding box center [116, 24] width 3 height 5
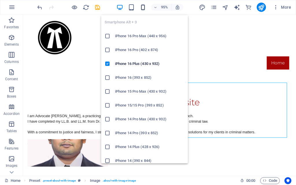
click at [142, 9] on icon "button" at bounding box center [143, 7] width 7 height 7
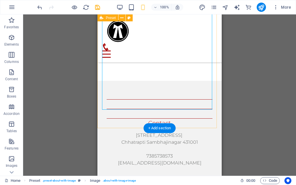
scroll to position [182, 0]
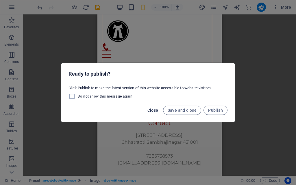
click at [150, 109] on span "Close" at bounding box center [152, 110] width 11 height 5
